Goal: Navigation & Orientation: Find specific page/section

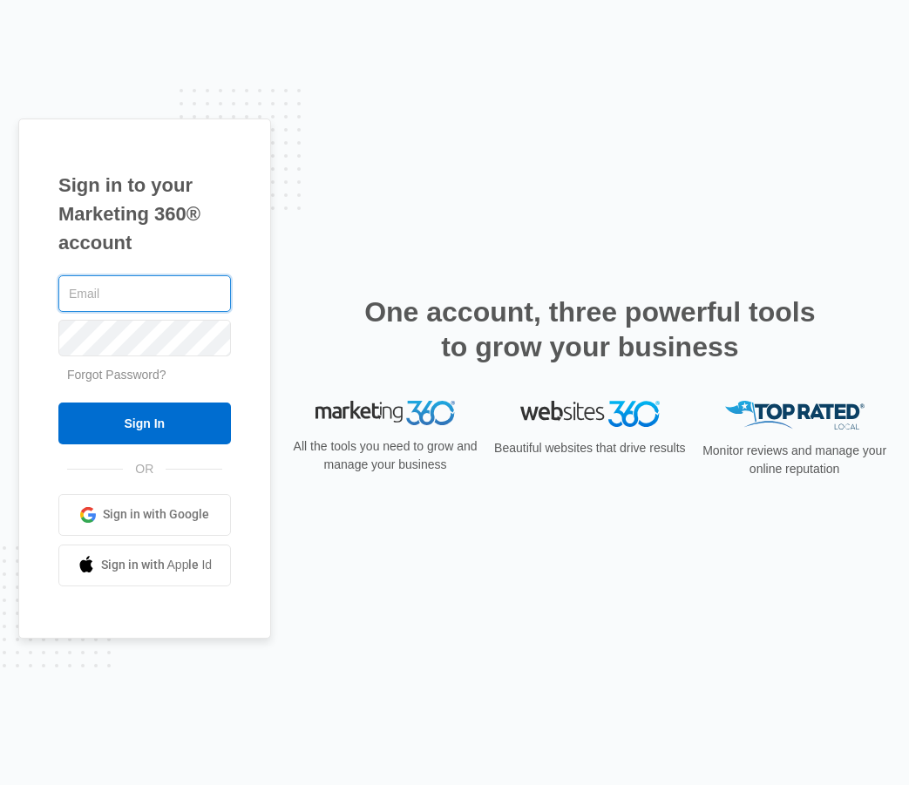
drag, startPoint x: 133, startPoint y: 292, endPoint x: 132, endPoint y: 302, distance: 10.5
click at [133, 291] on input "text" at bounding box center [144, 293] width 173 height 37
type input "[PERSON_NAME][EMAIL_ADDRESS][PERSON_NAME][DOMAIN_NAME]"
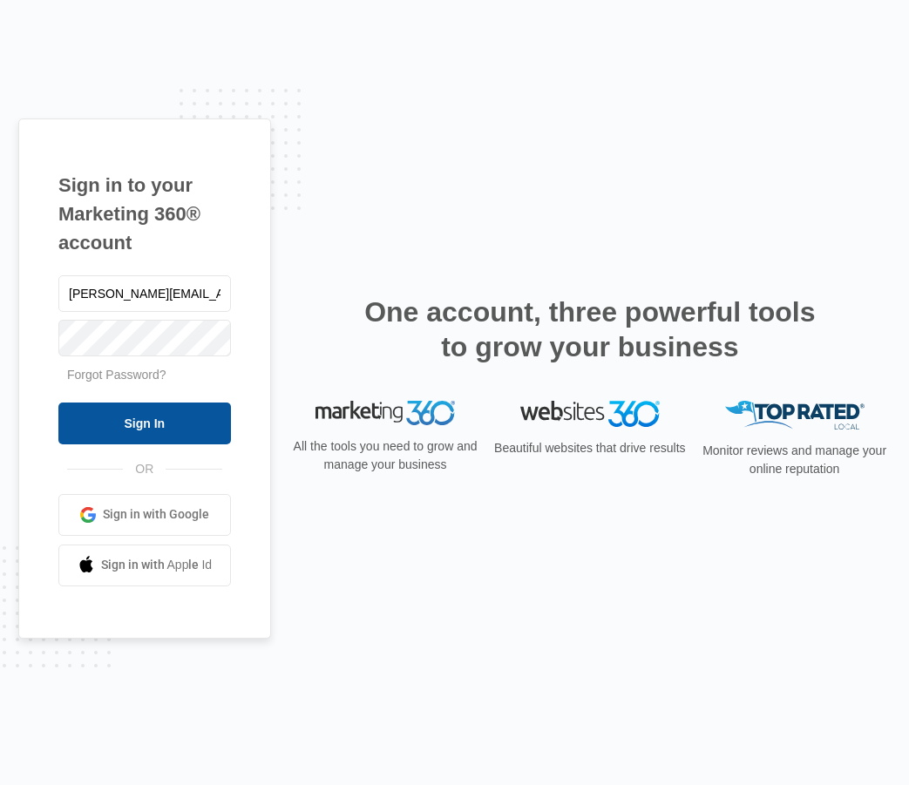
click at [113, 413] on input "Sign In" at bounding box center [144, 424] width 173 height 42
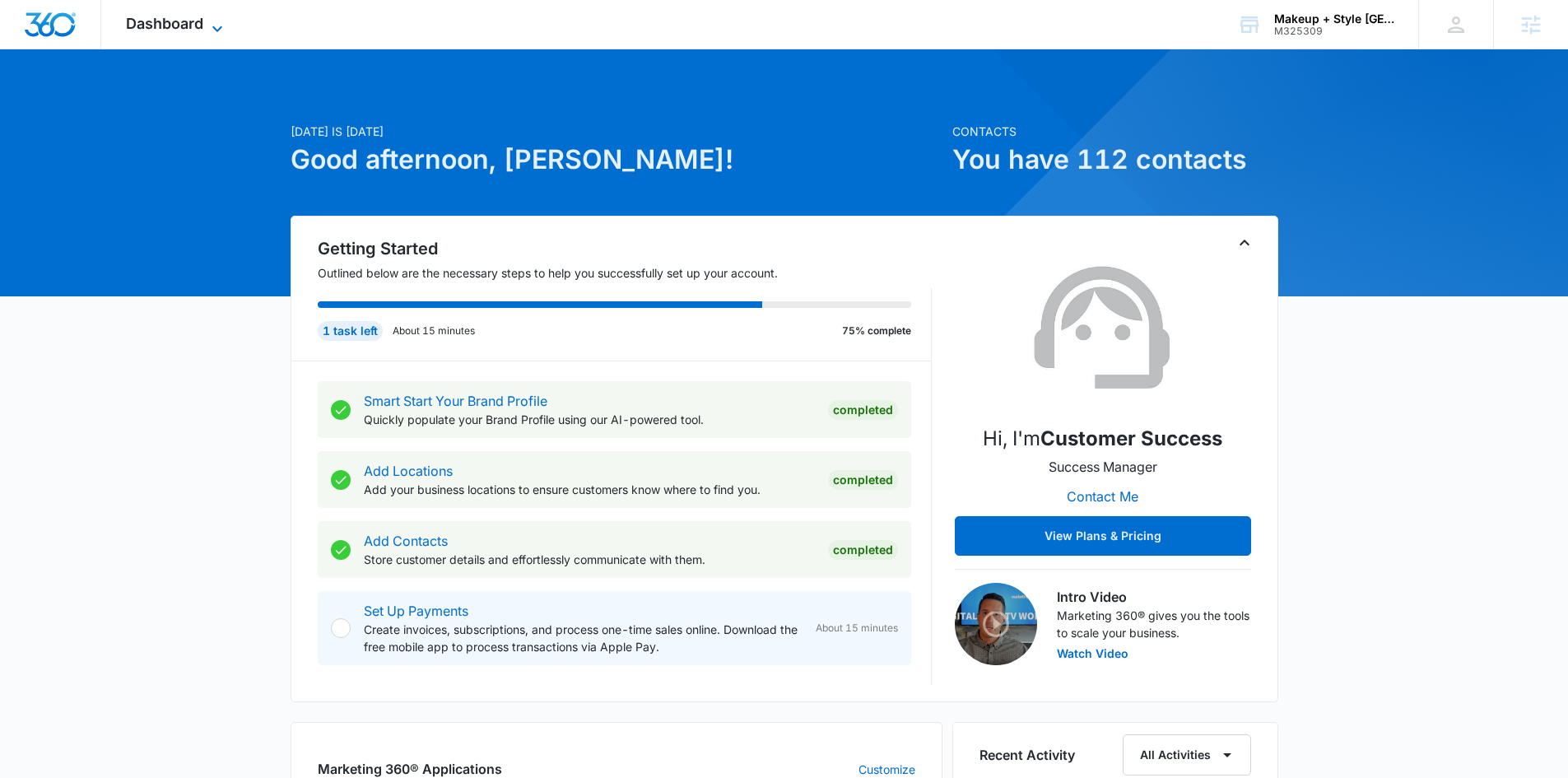
click at [158, 22] on span "Dashboard" at bounding box center [164, 24] width 77 height 17
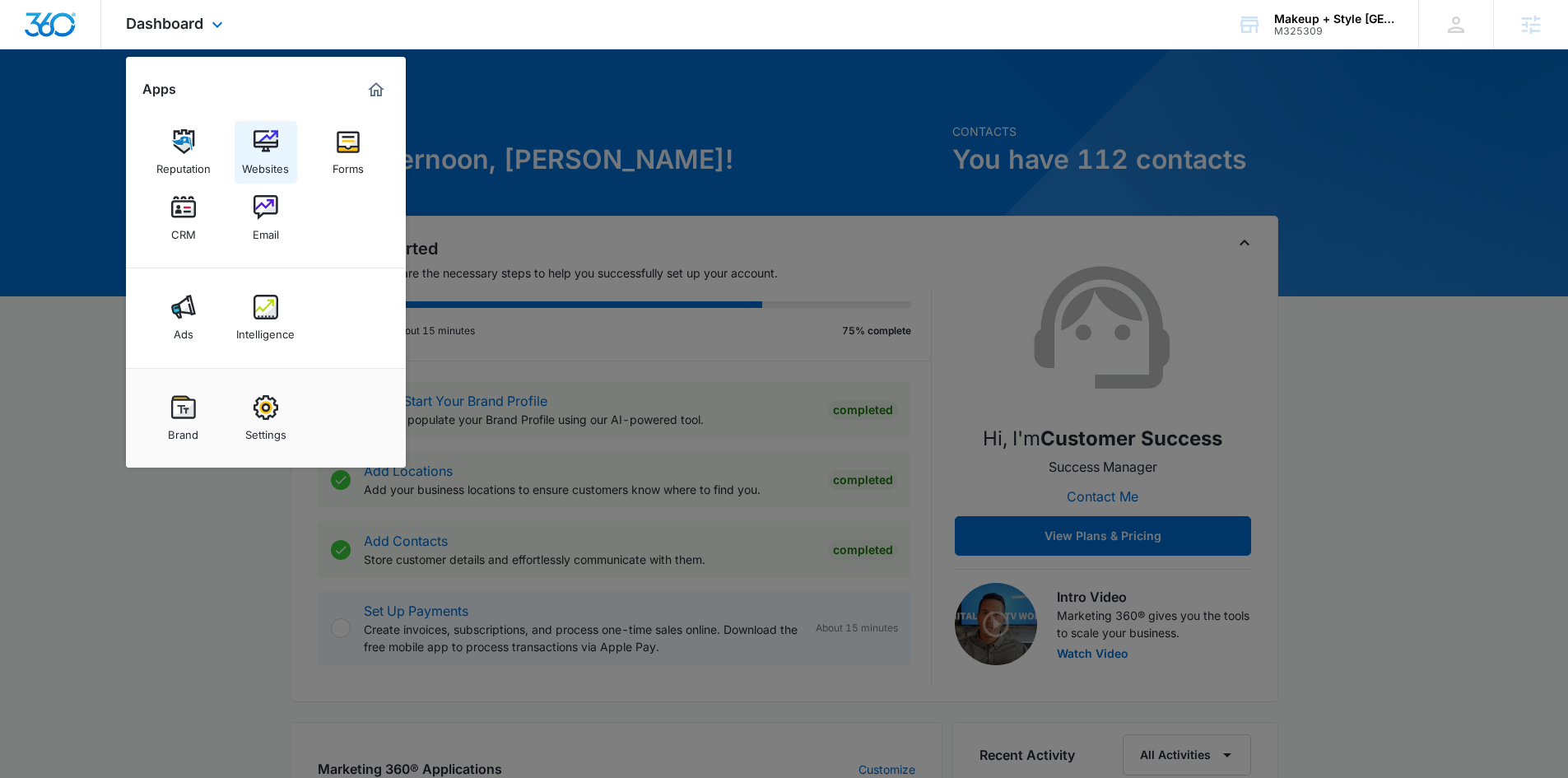
click at [251, 144] on link "Websites" at bounding box center [265, 152] width 62 height 62
